Goal: Task Accomplishment & Management: Use online tool/utility

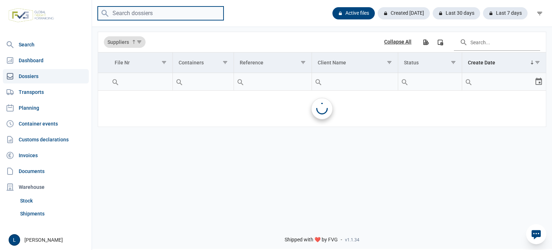
click at [186, 14] on input "search" at bounding box center [161, 13] width 126 height 14
paste input "FTAU1975578"
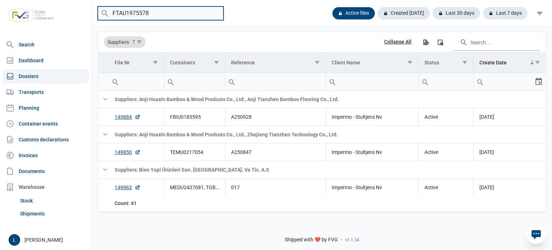
type input "FTAU1975578"
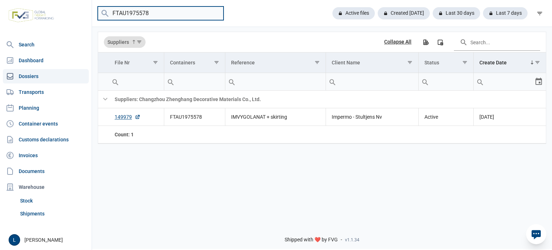
click at [216, 12] on input "FTAU1975578" at bounding box center [161, 13] width 126 height 14
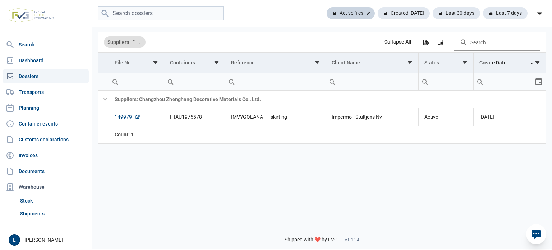
click at [336, 10] on div "Active files" at bounding box center [351, 13] width 48 height 12
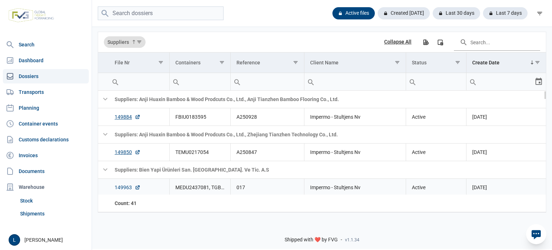
click at [125, 186] on link "149963" at bounding box center [128, 187] width 26 height 7
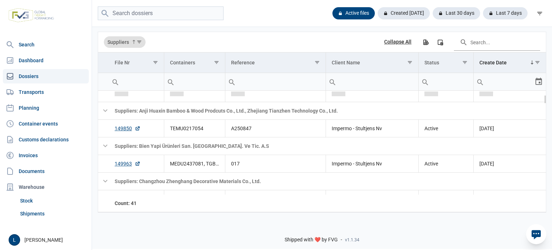
scroll to position [47, 0]
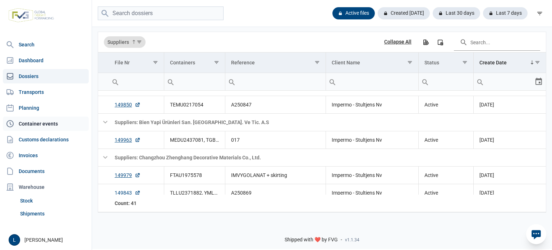
click at [56, 122] on link "Container events" at bounding box center [46, 123] width 86 height 14
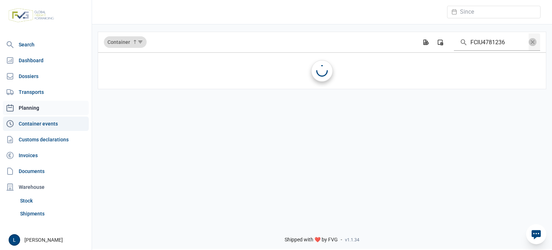
click at [55, 107] on link "Planning" at bounding box center [46, 108] width 86 height 14
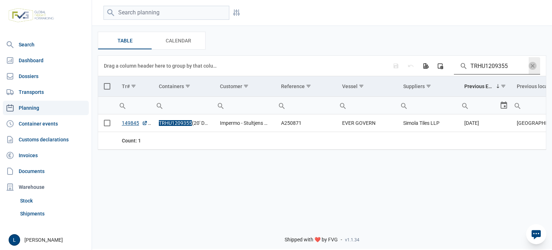
click at [534, 66] on span "Data grid toolbar" at bounding box center [533, 66] width 8 height 8
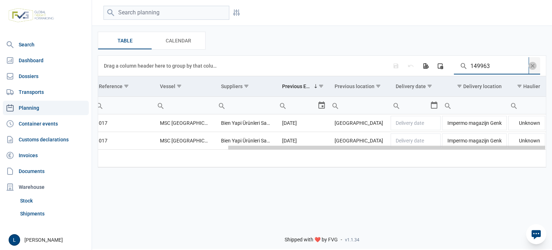
scroll to position [0, 179]
drag, startPoint x: 397, startPoint y: 149, endPoint x: 549, endPoint y: 149, distance: 151.6
click at [549, 149] on body "For evaluation purposes only. Redistribution prohibited. Please register an exi…" at bounding box center [276, 112] width 552 height 250
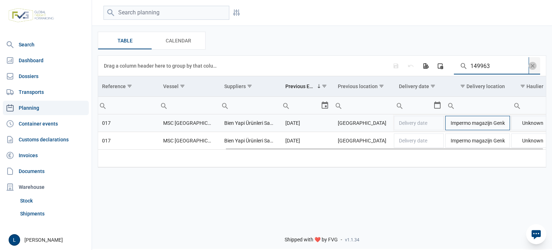
type input "149963"
click at [484, 121] on td "Impermo magazijn Genk" at bounding box center [478, 123] width 66 height 18
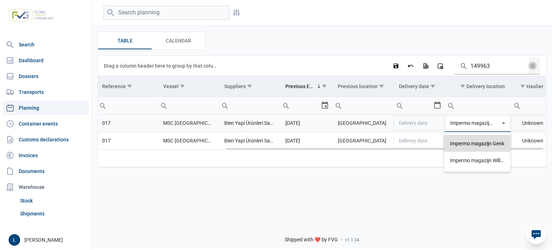
scroll to position [0, 11]
click at [483, 122] on input "Impermo magazijn Genk" at bounding box center [472, 122] width 55 height 17
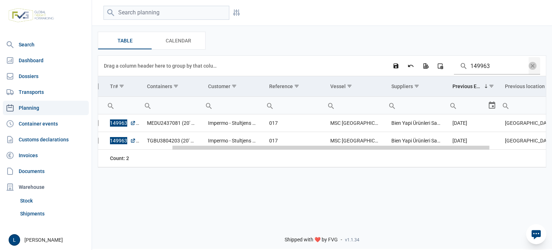
scroll to position [0, 0]
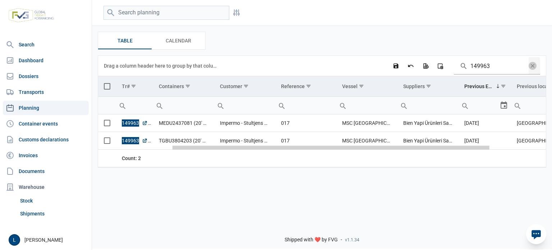
drag, startPoint x: 229, startPoint y: 149, endPoint x: 63, endPoint y: 148, distance: 166.0
click at [63, 148] on body "For evaluation purposes only. Redistribution prohibited. Please register an exi…" at bounding box center [276, 112] width 552 height 250
click at [105, 84] on span "Select all" at bounding box center [107, 86] width 6 height 6
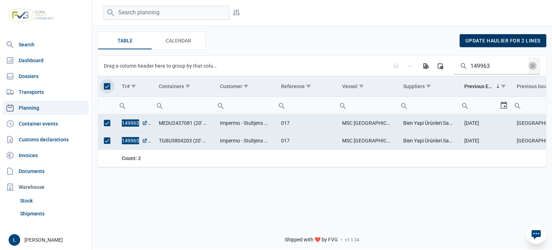
click at [518, 38] on span "update haulier for 2 lines" at bounding box center [502, 41] width 75 height 6
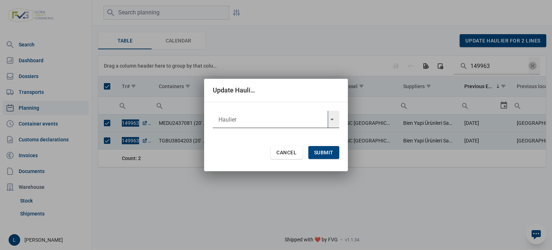
click at [323, 117] on input "text" at bounding box center [270, 119] width 115 height 17
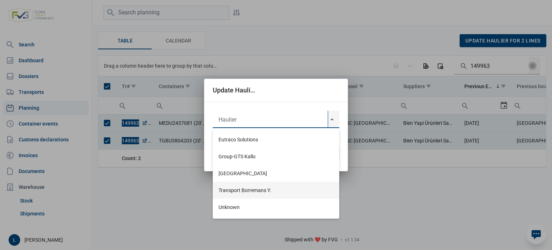
drag, startPoint x: 277, startPoint y: 184, endPoint x: 282, endPoint y: 179, distance: 6.6
click at [278, 184] on div "Transport Borremans Y." at bounding box center [276, 189] width 126 height 17
type input "Transport Borremans Y."
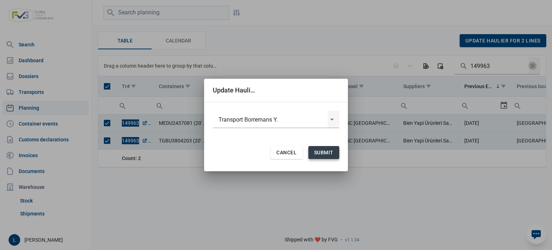
click at [323, 151] on span "Submit" at bounding box center [323, 152] width 19 height 6
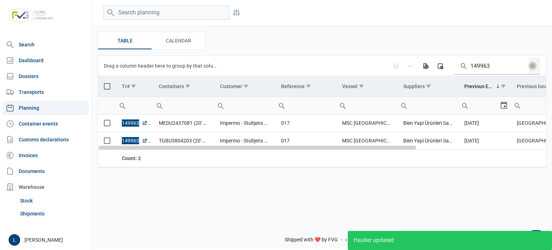
scroll to position [0, 182]
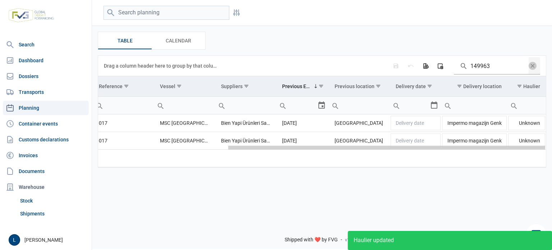
drag, startPoint x: 484, startPoint y: 149, endPoint x: 539, endPoint y: 148, distance: 54.6
click at [539, 148] on body "For evaluation purposes only. Redistribution prohibited. Please register an exi…" at bounding box center [276, 112] width 552 height 250
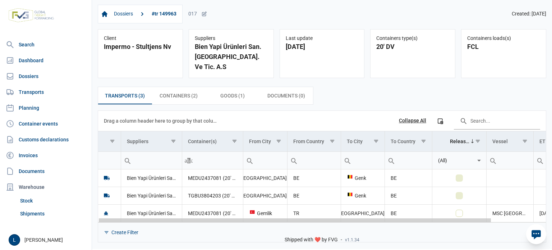
drag, startPoint x: 304, startPoint y: 211, endPoint x: 405, endPoint y: 219, distance: 101.6
click at [405, 219] on body "For evaluation purposes only. Redistribution prohibited. Please register an exi…" at bounding box center [276, 112] width 552 height 250
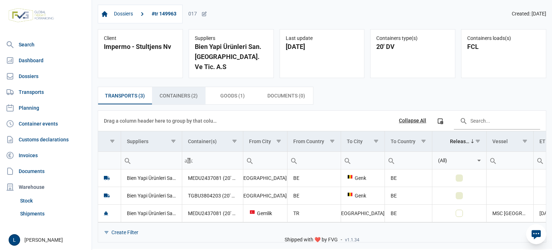
click at [193, 91] on span "Containers (2) Containers (2)" at bounding box center [179, 95] width 38 height 9
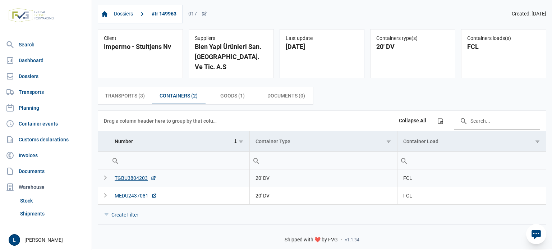
click at [142, 169] on td "TGBU3804203" at bounding box center [179, 178] width 141 height 18
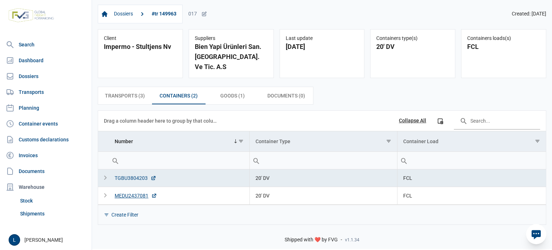
click at [142, 174] on div "TGBU3804203" at bounding box center [136, 177] width 42 height 7
